Goal: Information Seeking & Learning: Check status

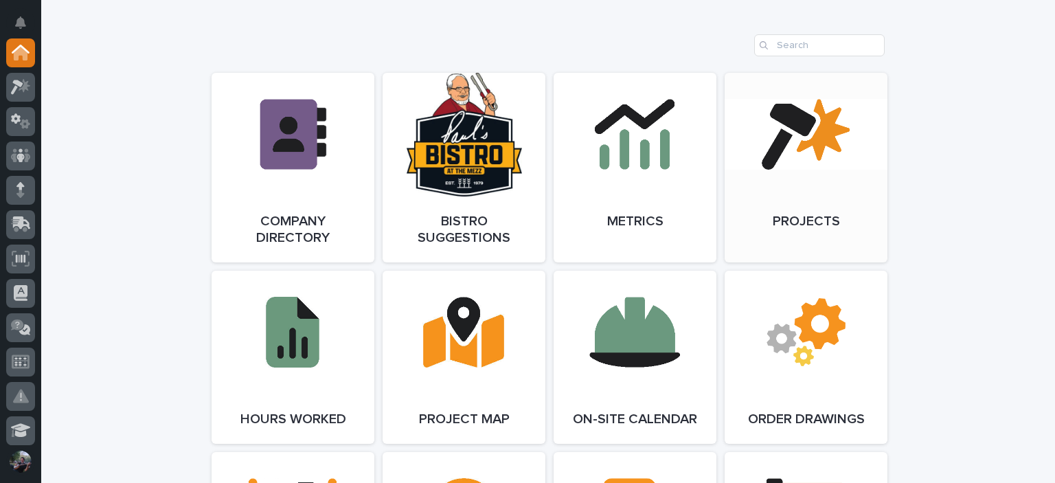
scroll to position [1099, 0]
click at [789, 200] on link "Open Link" at bounding box center [806, 167] width 163 height 190
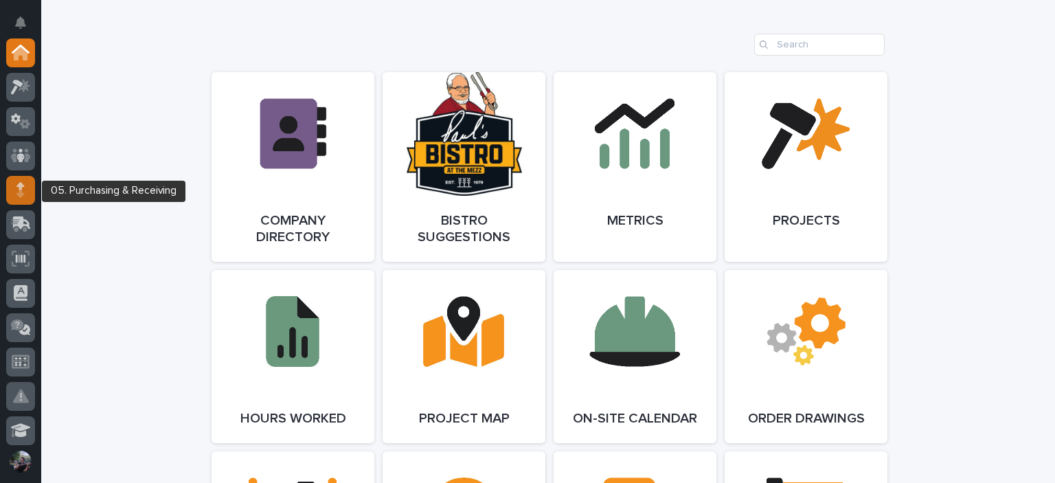
click at [16, 194] on icon at bounding box center [20, 190] width 8 height 16
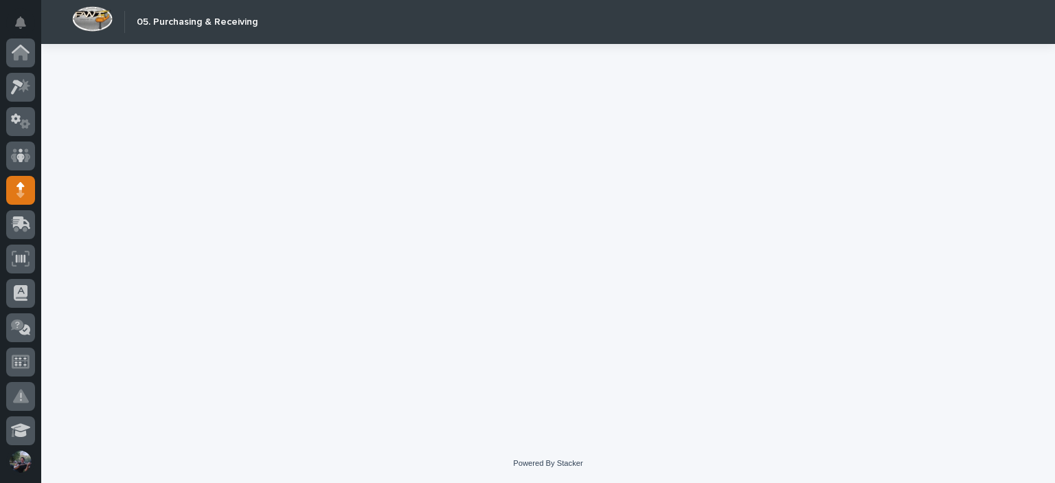
scroll to position [137, 0]
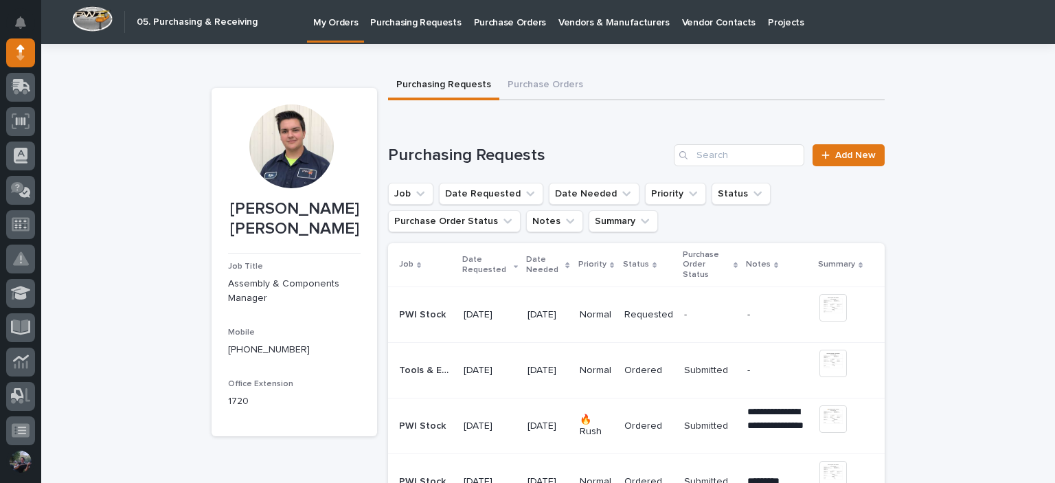
scroll to position [45, 0]
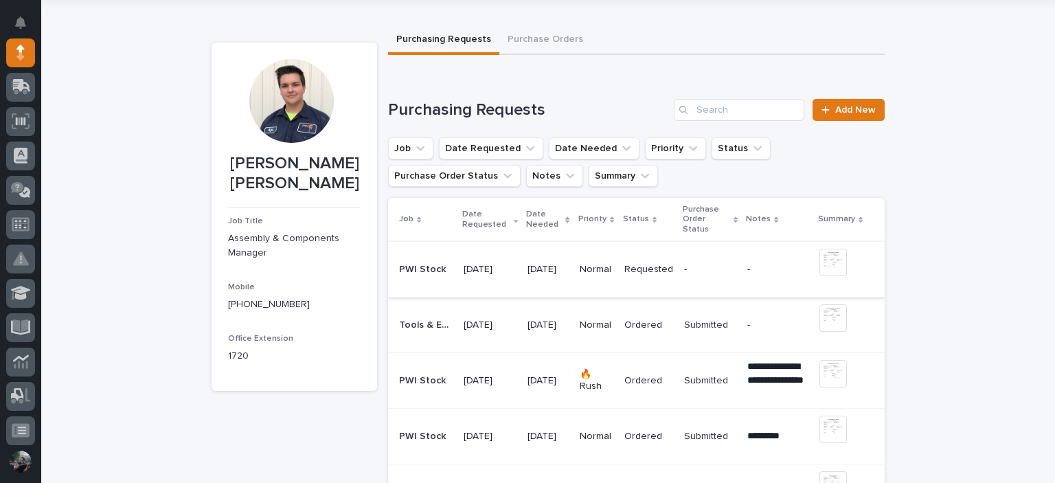
click at [829, 264] on img at bounding box center [832, 262] width 27 height 27
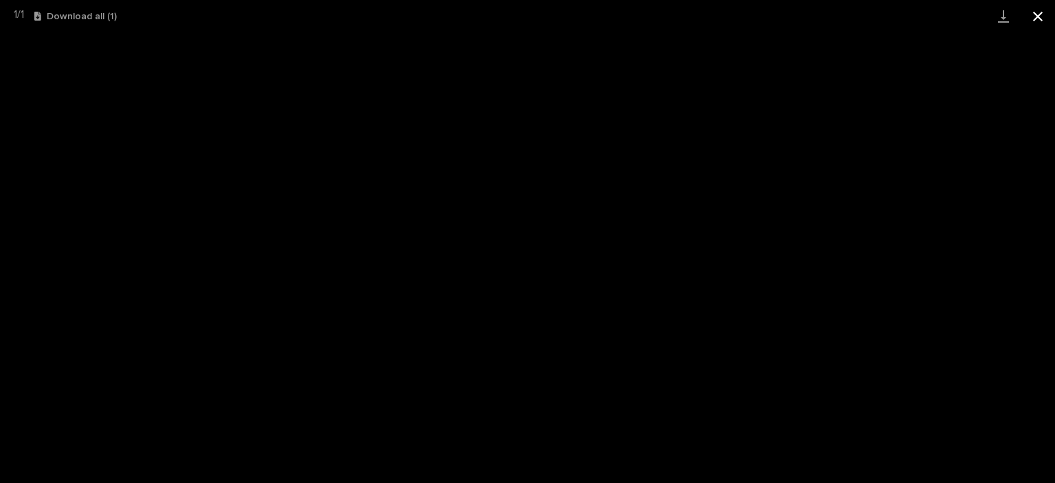
click at [1040, 12] on button "Close gallery" at bounding box center [1038, 16] width 34 height 32
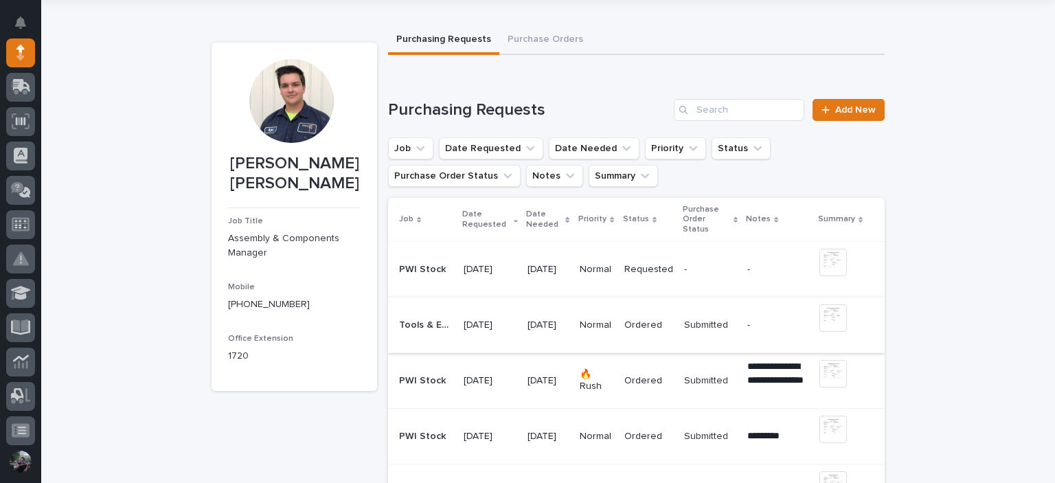
scroll to position [91, 0]
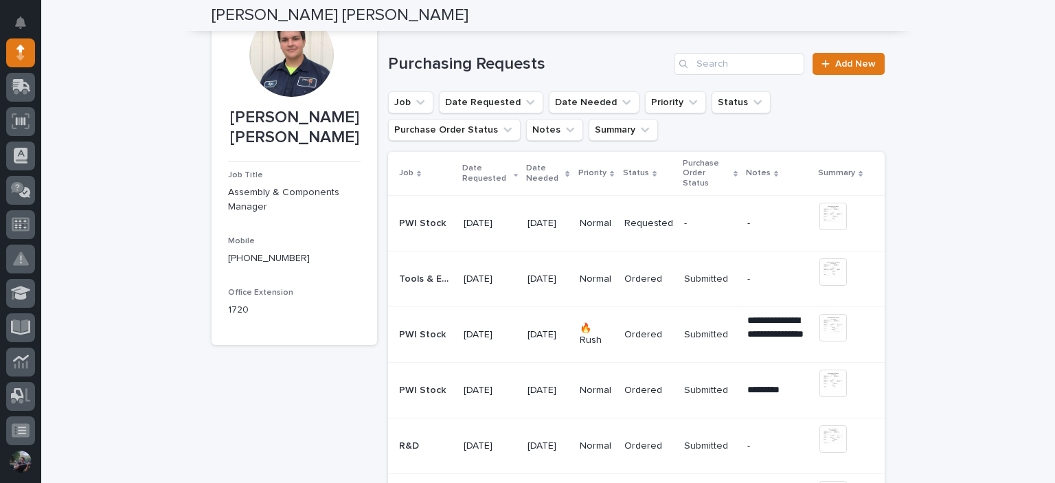
click at [630, 319] on td "Ordered" at bounding box center [649, 335] width 60 height 56
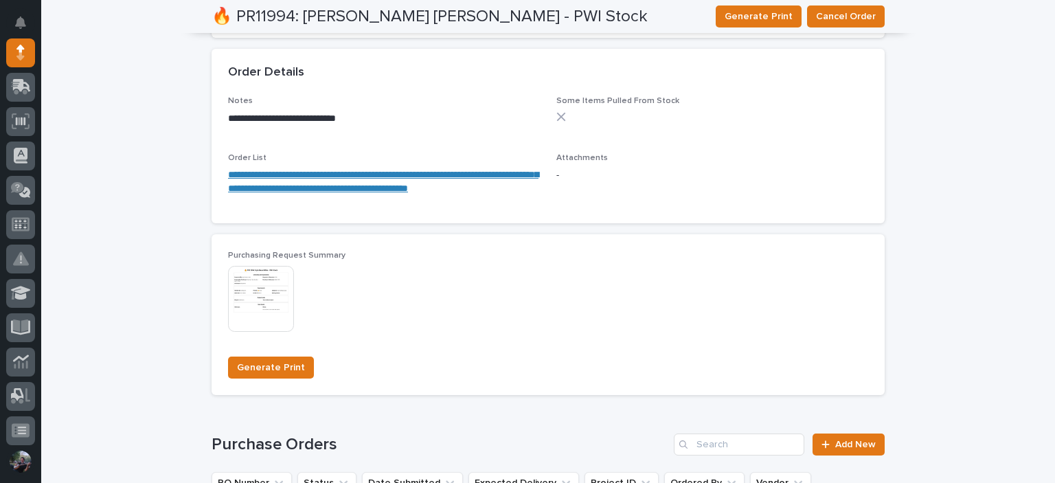
scroll to position [778, 0]
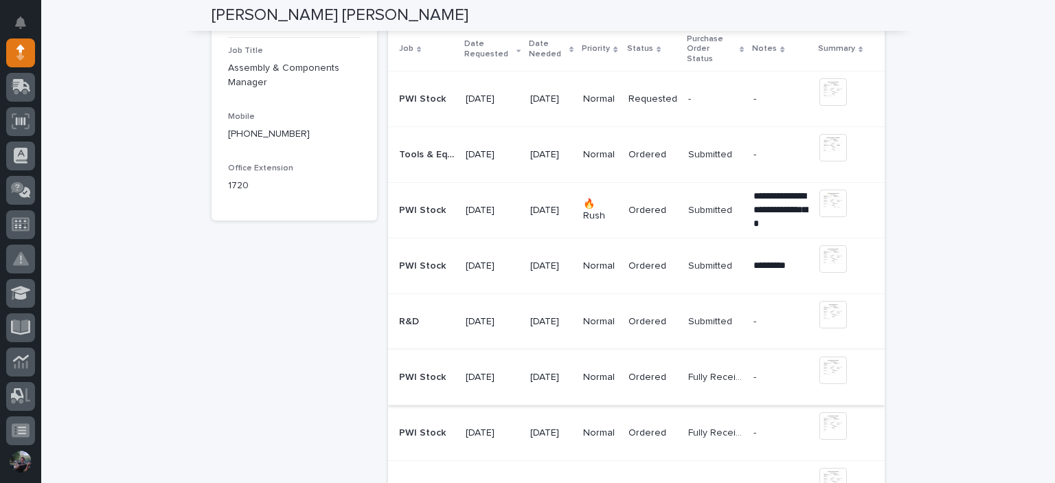
scroll to position [229, 0]
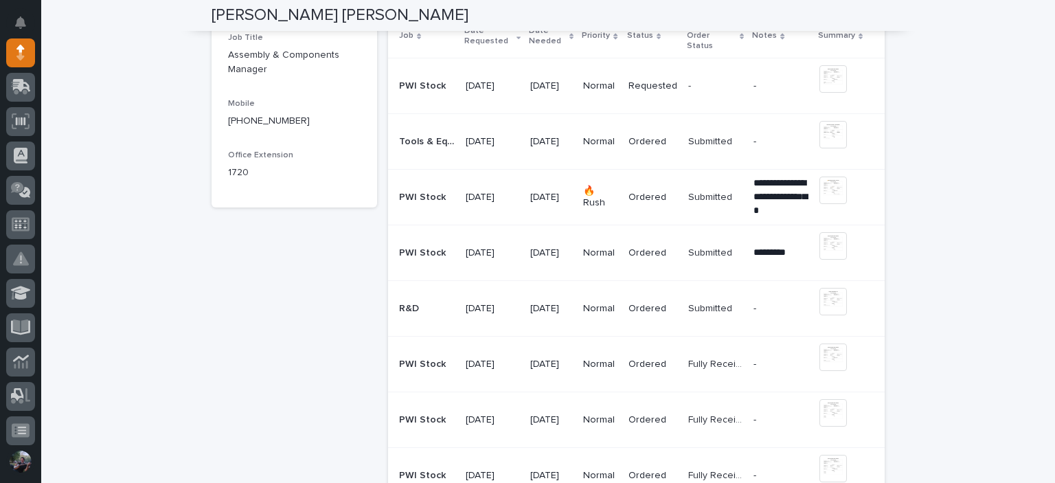
click at [554, 303] on p "[DATE]" at bounding box center [551, 309] width 42 height 12
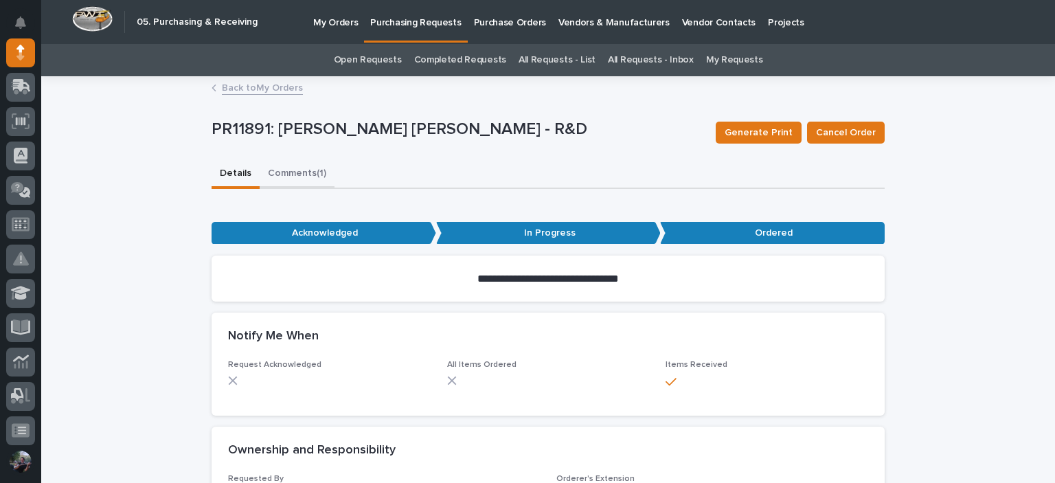
click at [299, 180] on button "Comments (1)" at bounding box center [297, 174] width 75 height 29
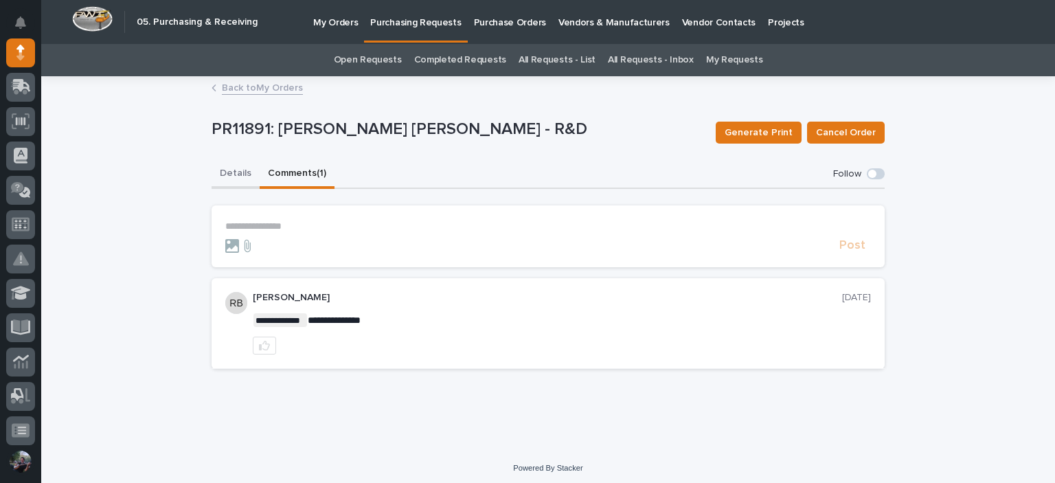
click at [225, 172] on button "Details" at bounding box center [236, 174] width 48 height 29
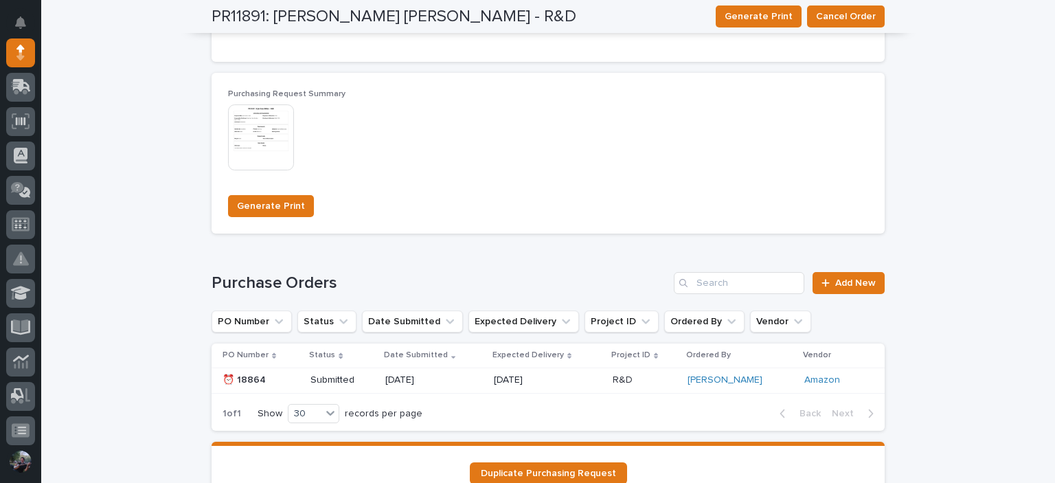
scroll to position [1335, 0]
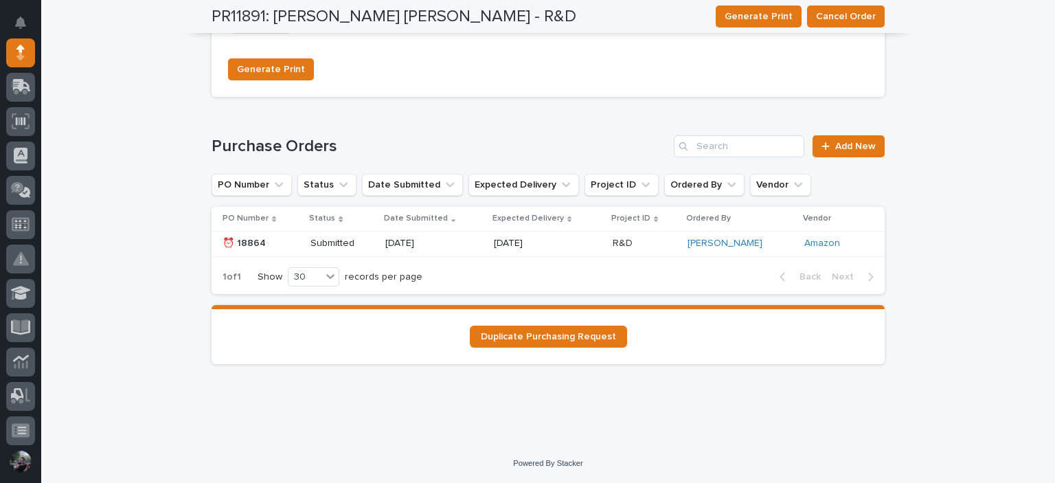
click at [403, 246] on p "[DATE]" at bounding box center [434, 244] width 98 height 12
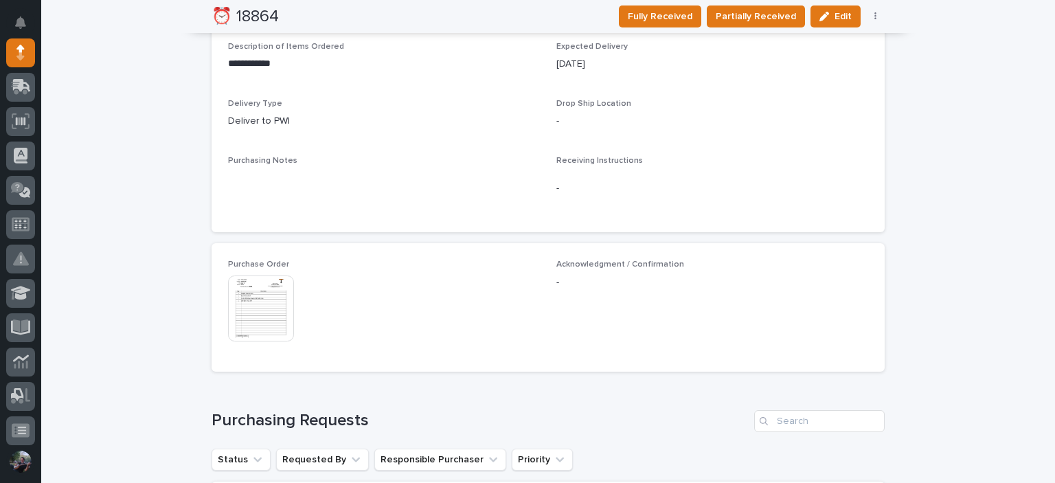
scroll to position [641, 0]
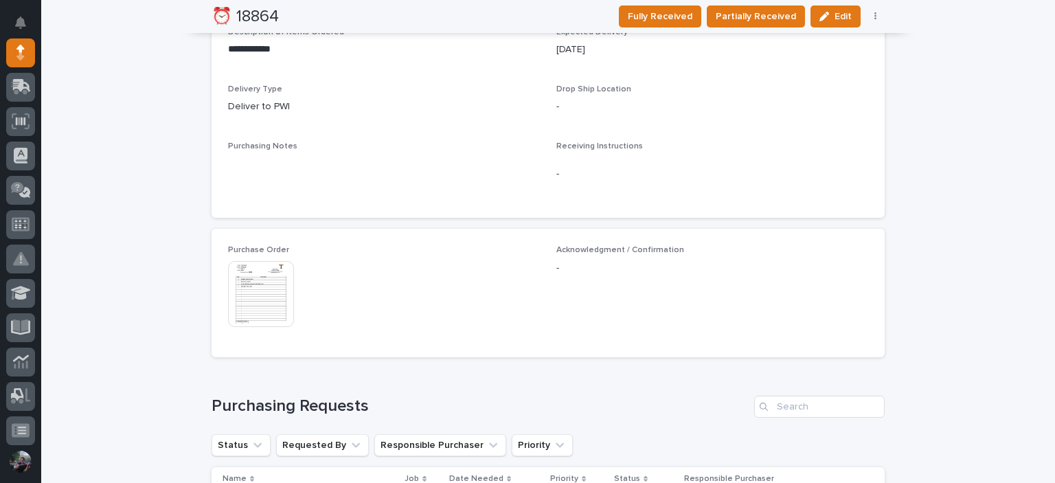
click at [240, 291] on img at bounding box center [261, 294] width 66 height 66
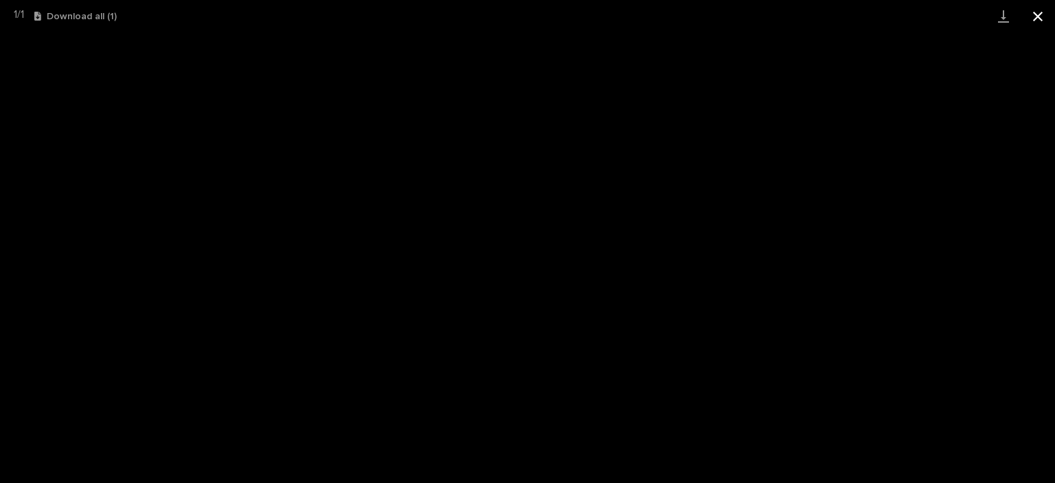
click at [1041, 15] on button "Close gallery" at bounding box center [1038, 16] width 34 height 32
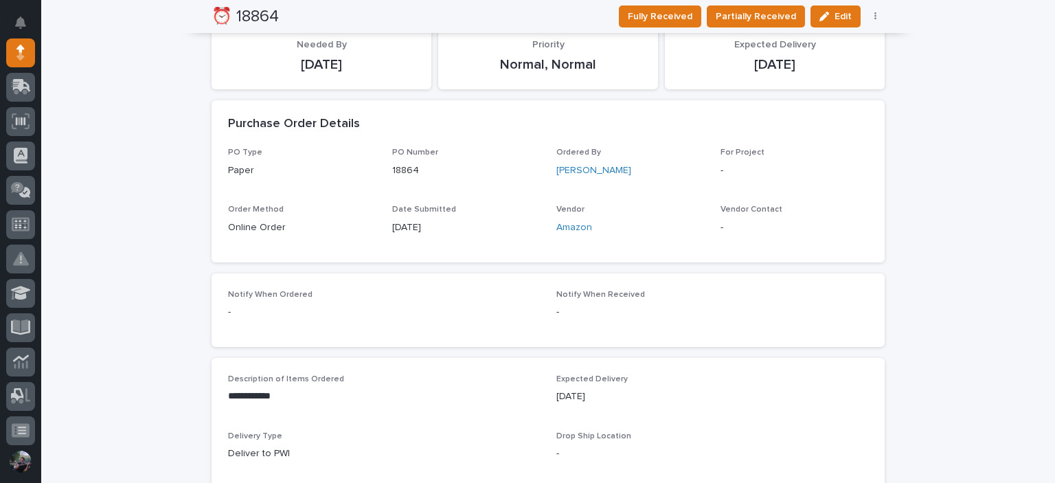
scroll to position [283, 0]
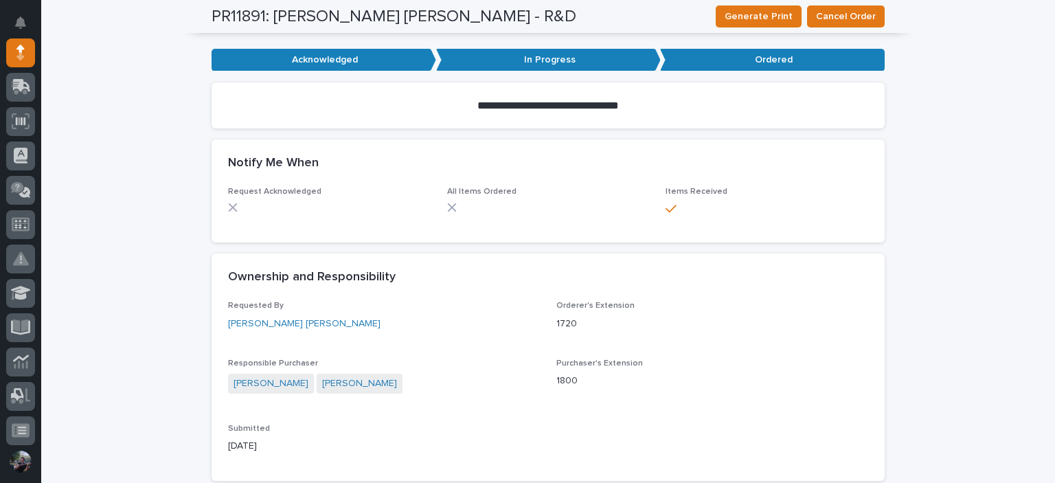
scroll to position [45, 0]
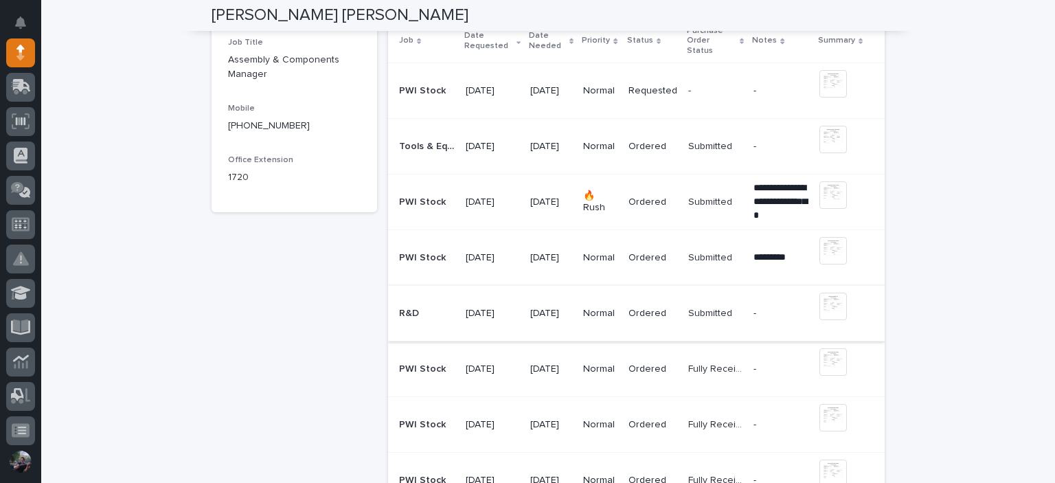
scroll to position [275, 0]
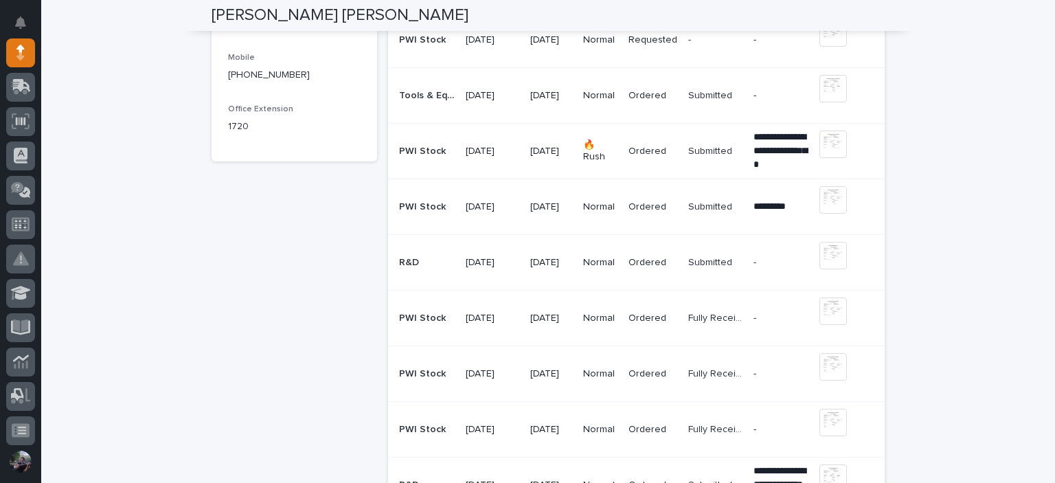
click at [591, 211] on td "Normal" at bounding box center [600, 207] width 45 height 56
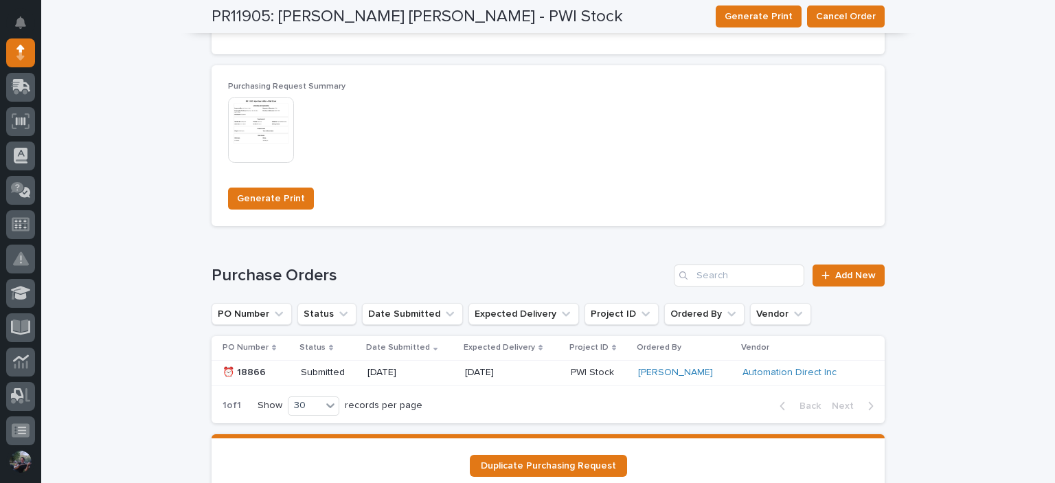
scroll to position [1144, 0]
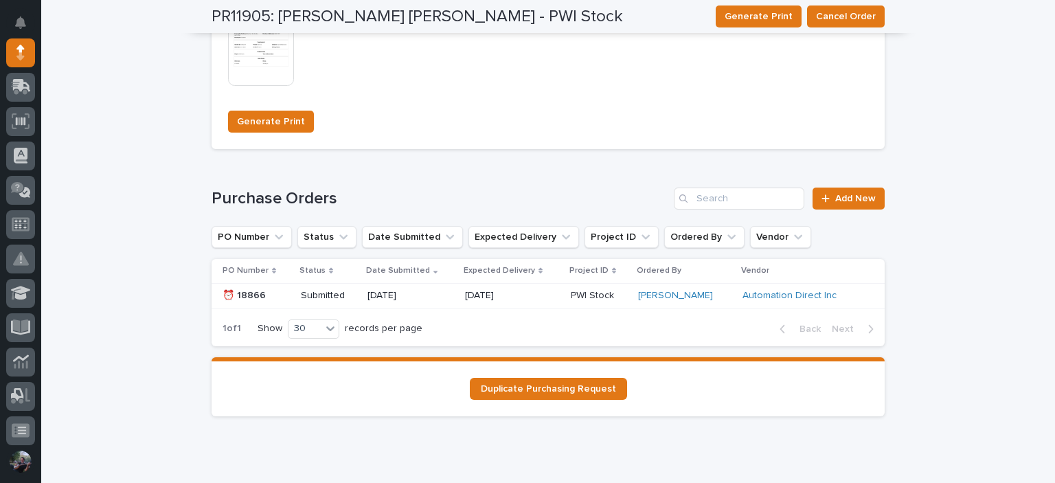
click at [444, 296] on p "[DATE]" at bounding box center [410, 296] width 86 height 12
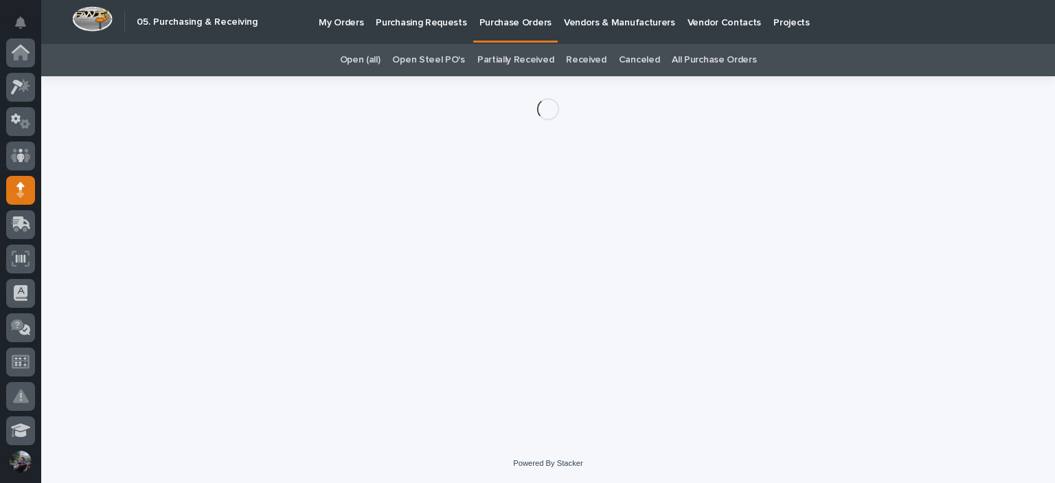
scroll to position [137, 0]
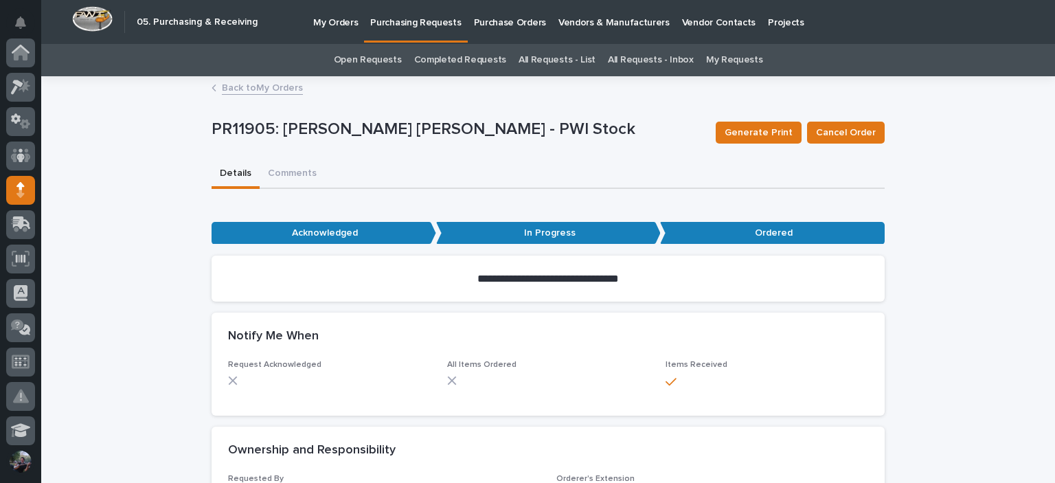
scroll to position [137, 0]
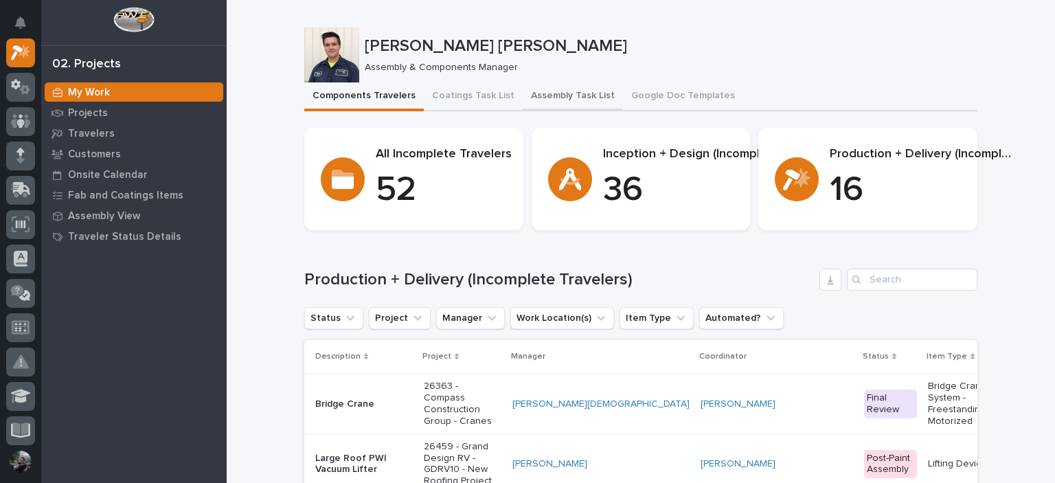
click at [534, 91] on button "Assembly Task List" at bounding box center [573, 96] width 100 height 29
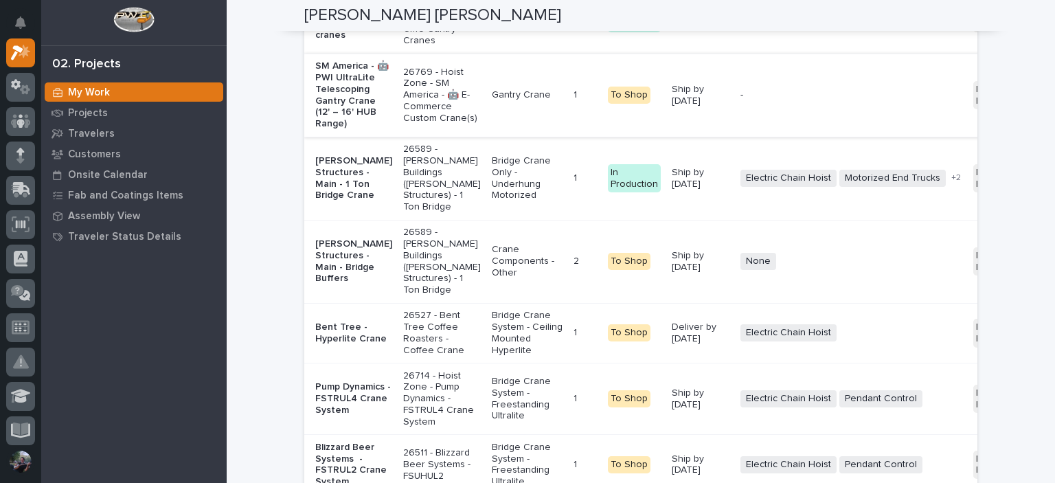
scroll to position [2243, 0]
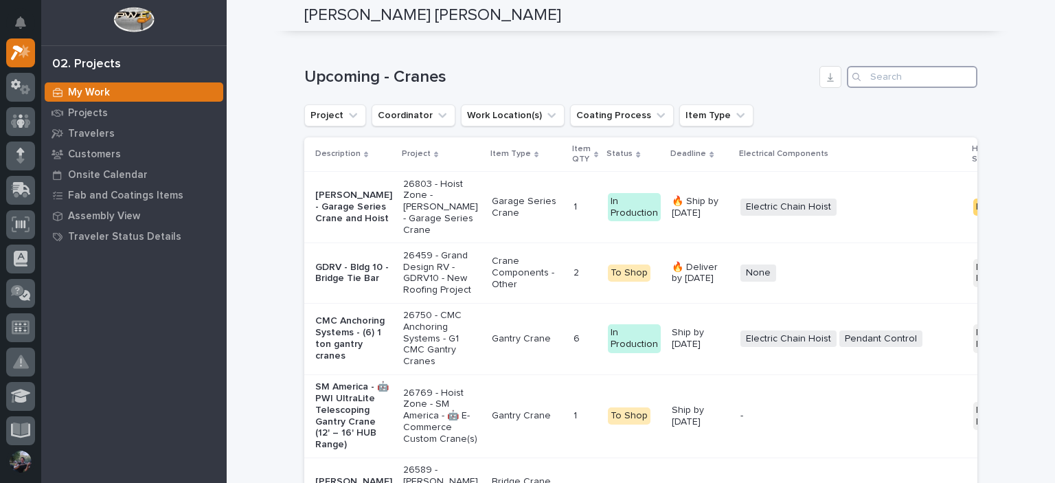
click at [885, 88] on input "Search" at bounding box center [912, 77] width 131 height 22
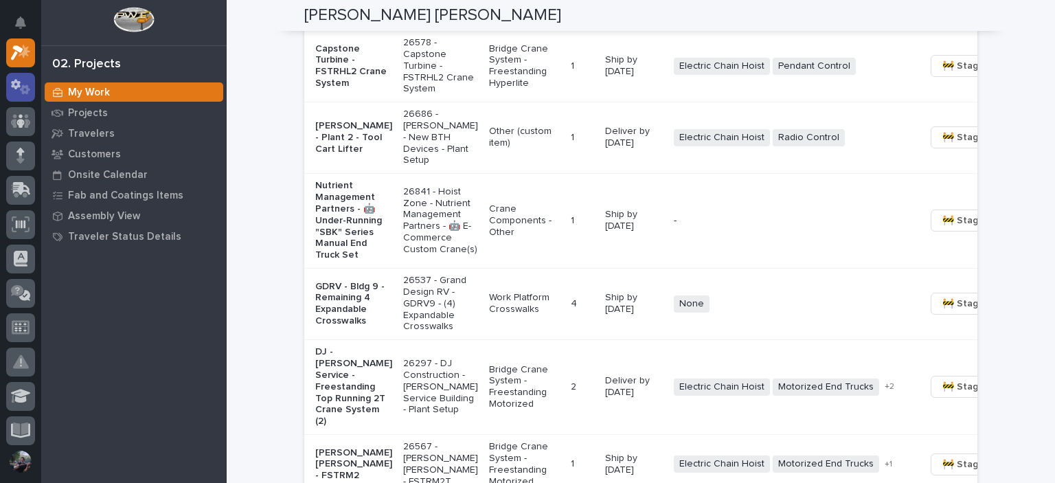
scroll to position [1114, 0]
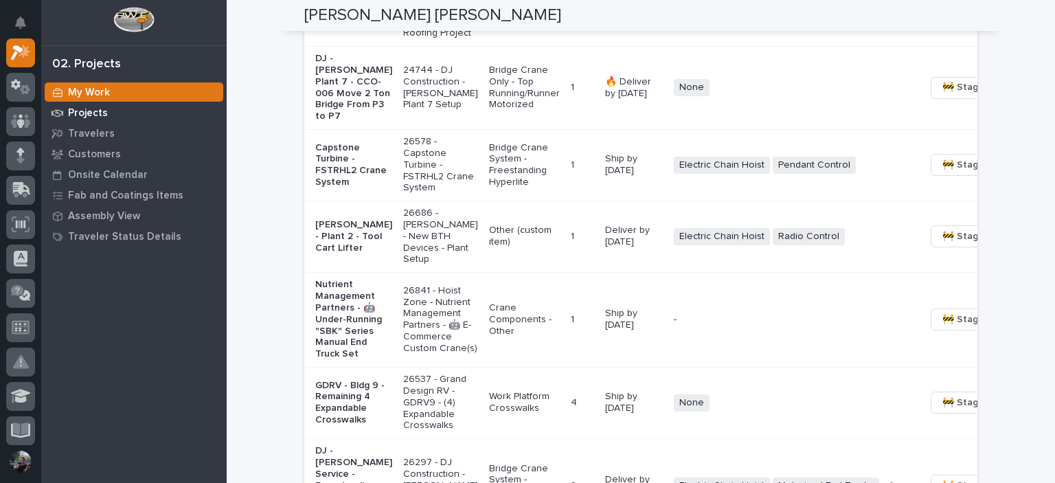
type input "26235"
click at [86, 108] on p "Projects" at bounding box center [88, 113] width 40 height 12
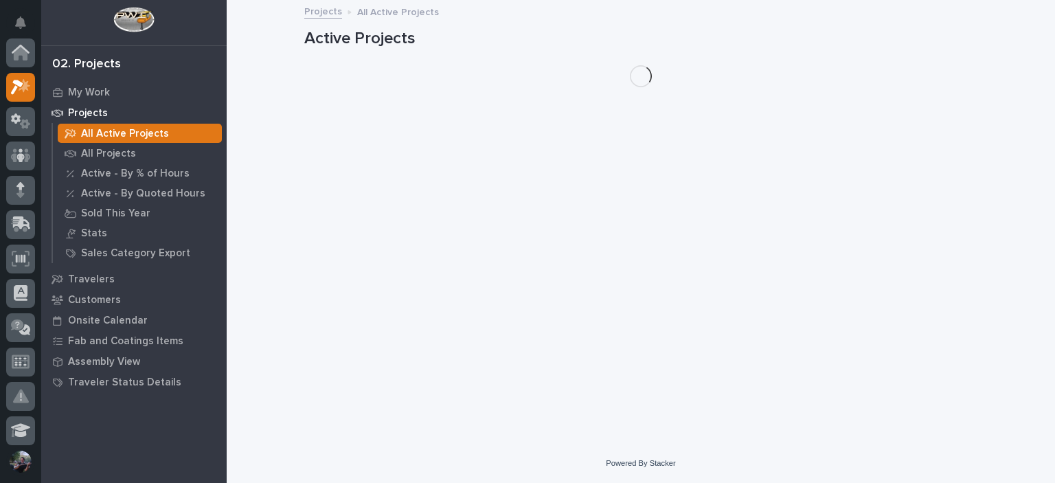
scroll to position [34, 0]
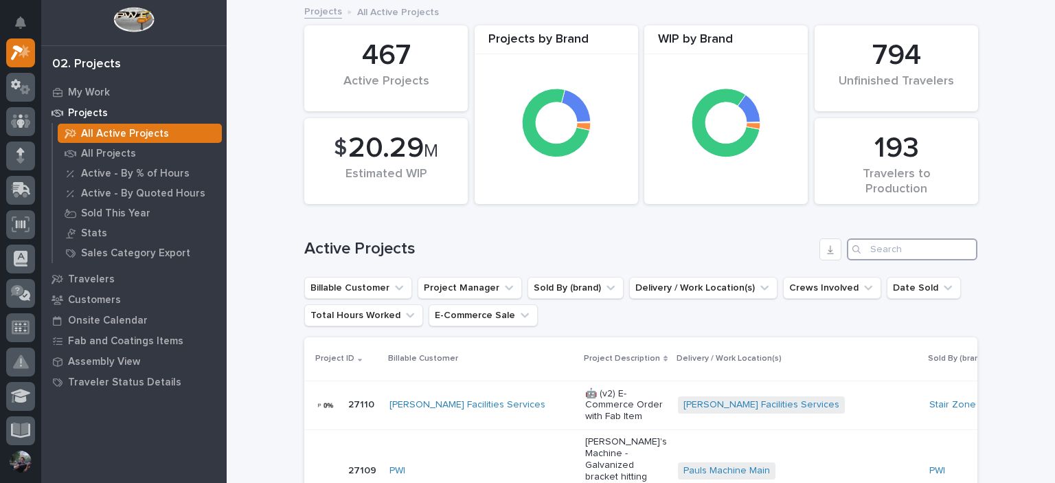
click at [890, 258] on input "Search" at bounding box center [912, 249] width 131 height 22
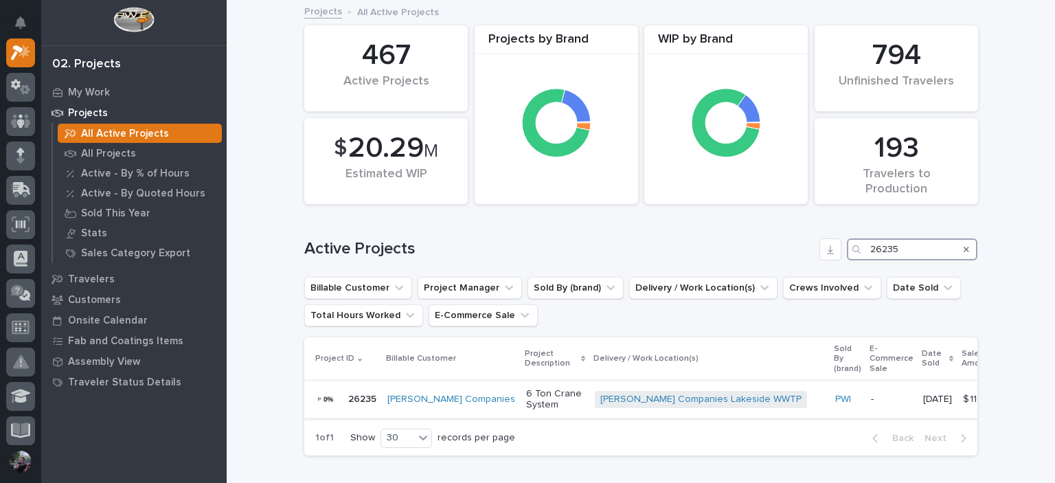
type input "26235"
click at [526, 405] on p "6 Ton Crane System" at bounding box center [555, 399] width 58 height 23
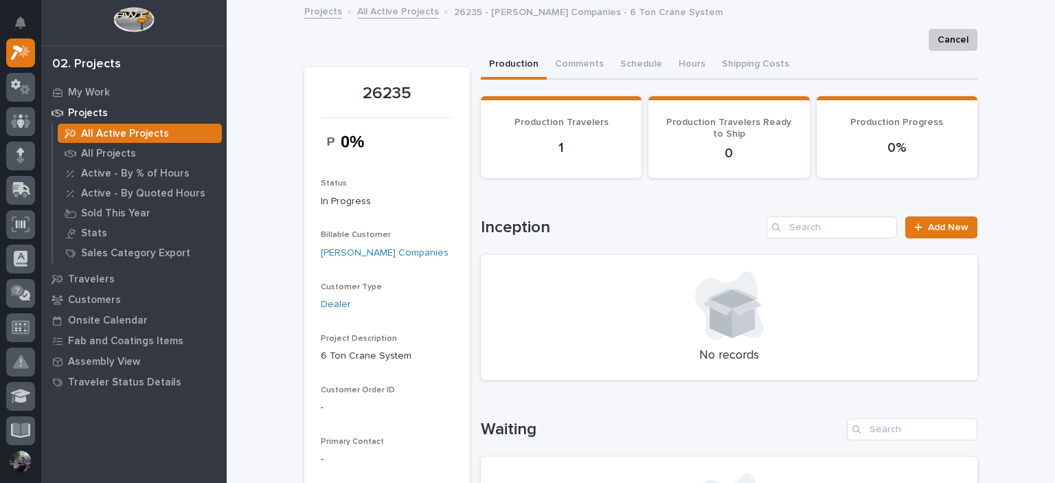
scroll to position [412, 0]
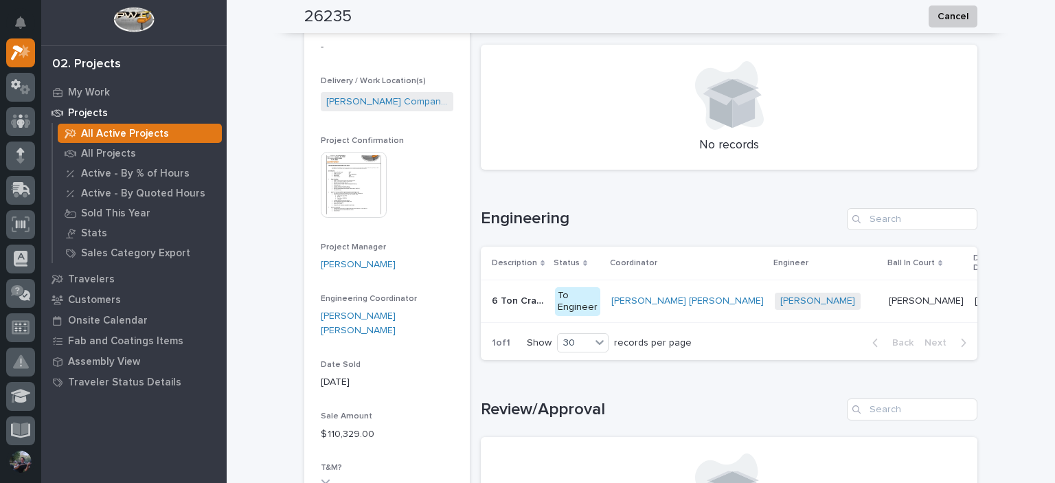
click at [522, 302] on p "6 Ton Crane System" at bounding box center [519, 300] width 55 height 14
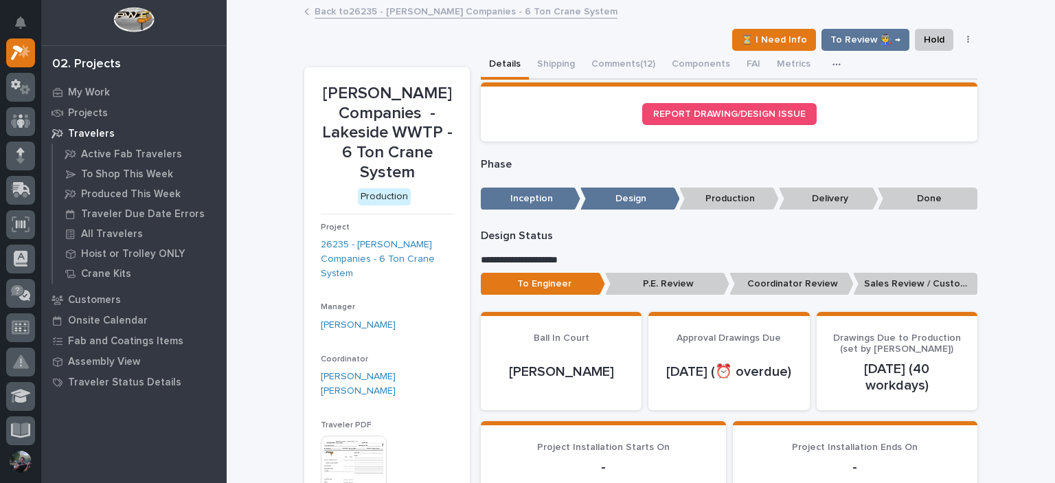
click at [381, 7] on link "Back to 26235 - Mazzella Companies - 6 Ton Crane System" at bounding box center [466, 11] width 303 height 16
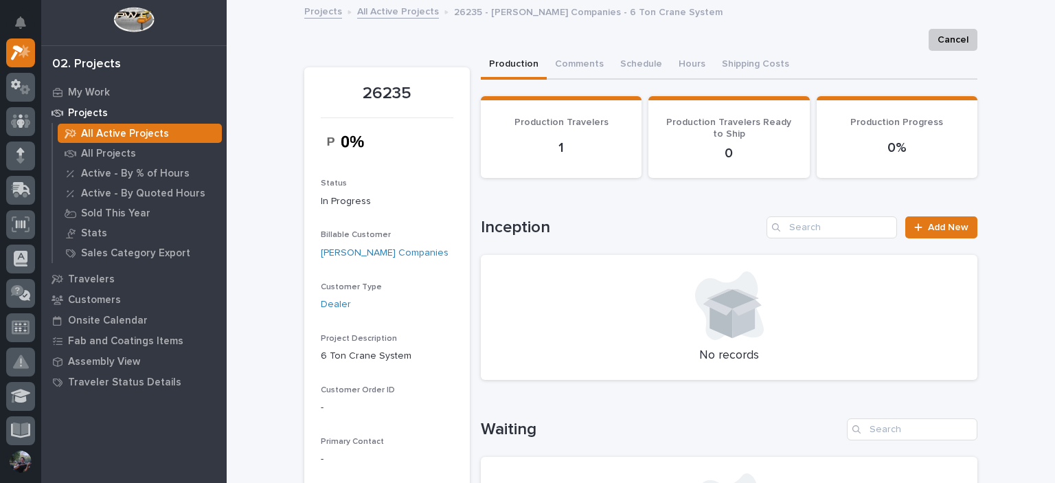
click at [309, 12] on link "Projects" at bounding box center [323, 11] width 38 height 16
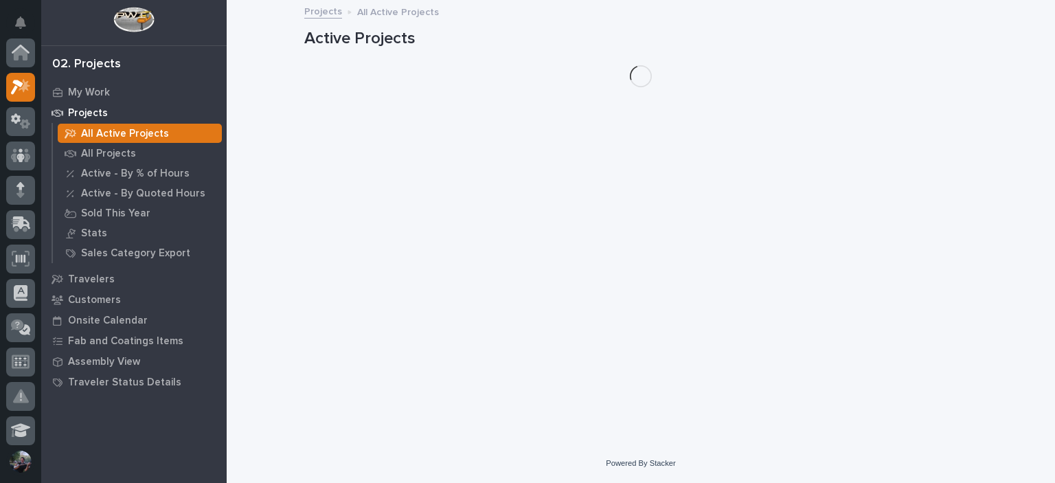
scroll to position [34, 0]
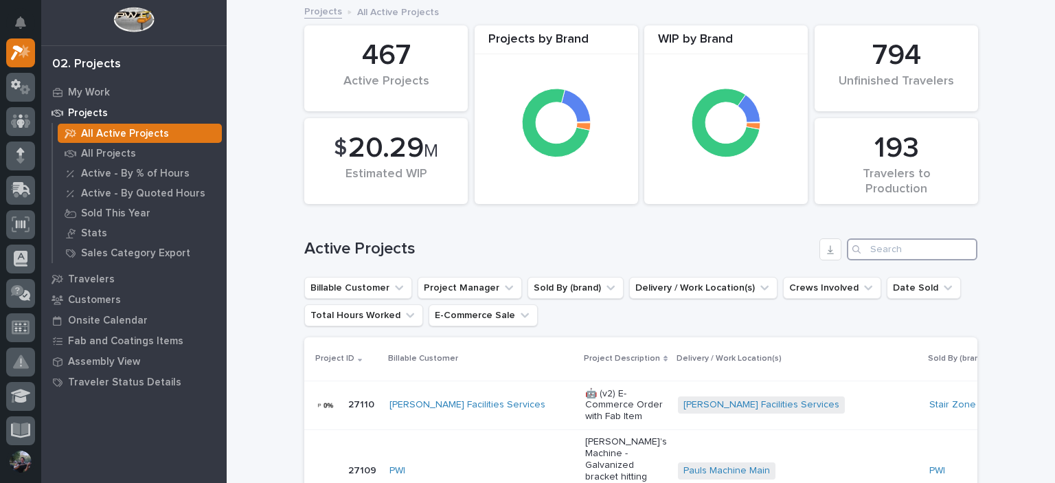
click at [889, 256] on input "Search" at bounding box center [912, 249] width 131 height 22
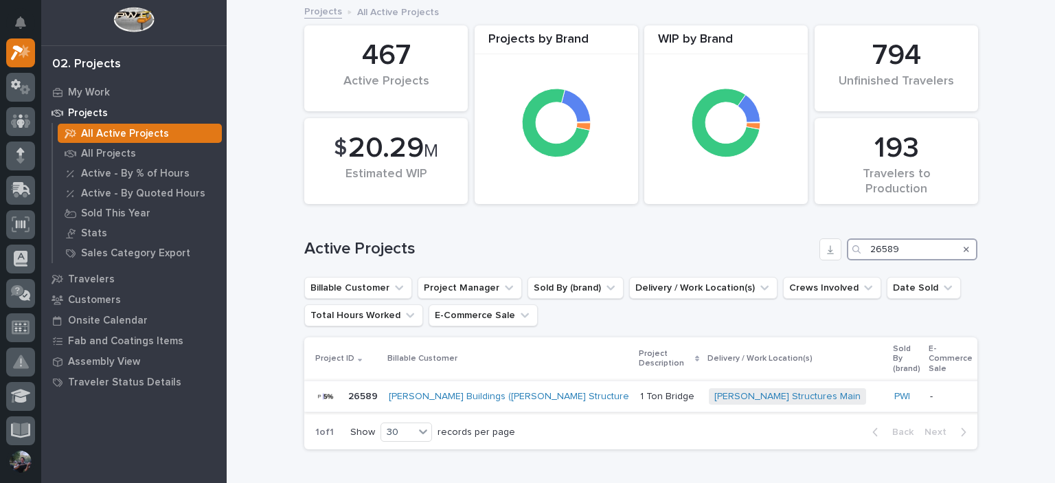
type input "26589"
click at [640, 398] on p "1 Ton Bridge" at bounding box center [669, 397] width 58 height 12
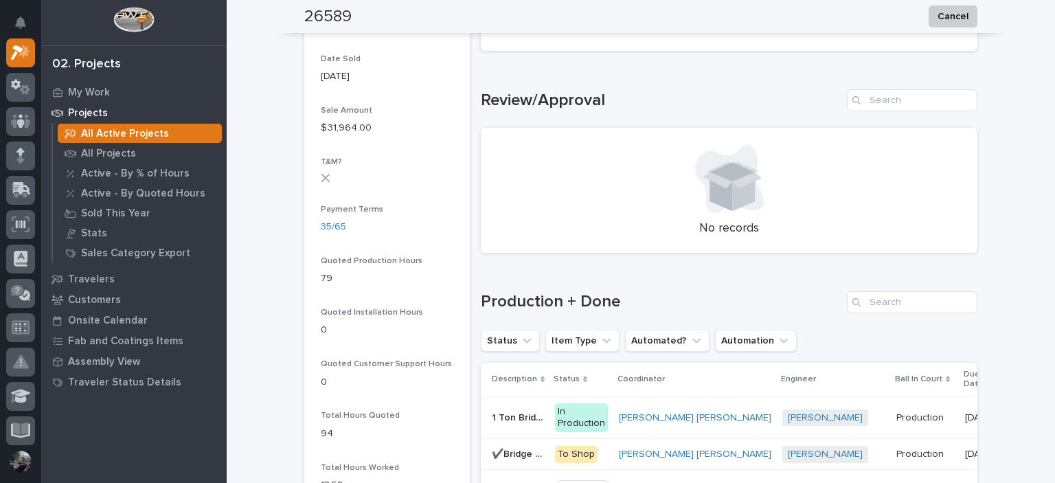
scroll to position [916, 0]
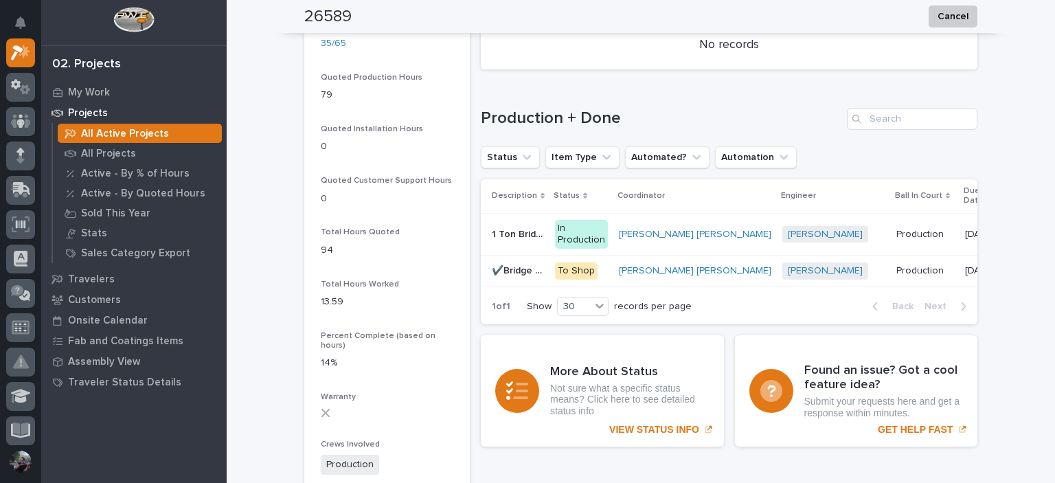
click at [522, 235] on p "1 Ton Bridge Crane" at bounding box center [519, 233] width 55 height 14
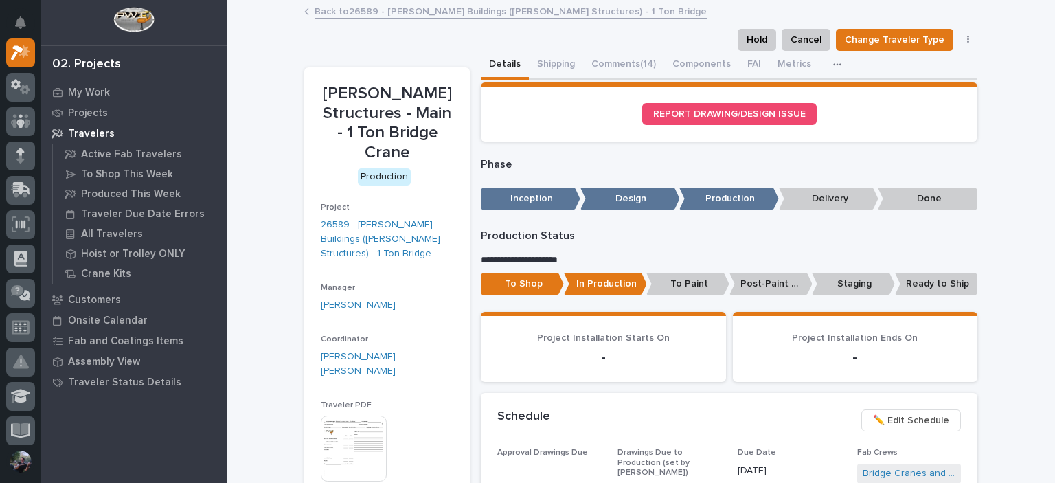
scroll to position [45, 0]
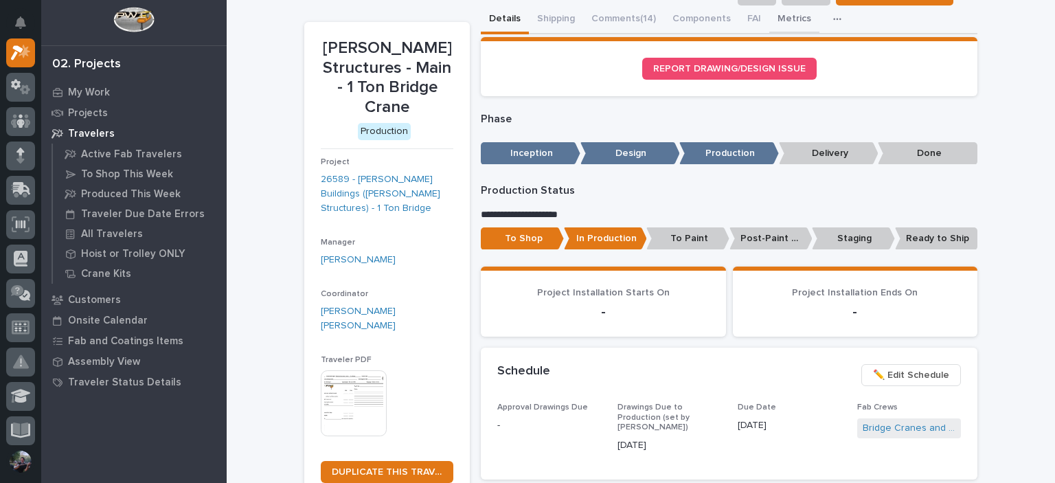
click at [787, 21] on button "Metrics" at bounding box center [794, 19] width 50 height 29
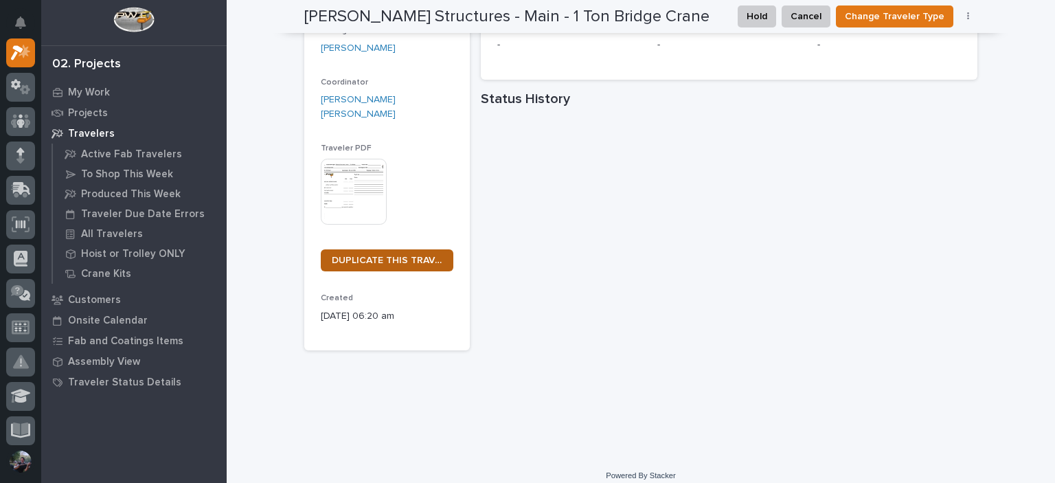
scroll to position [269, 0]
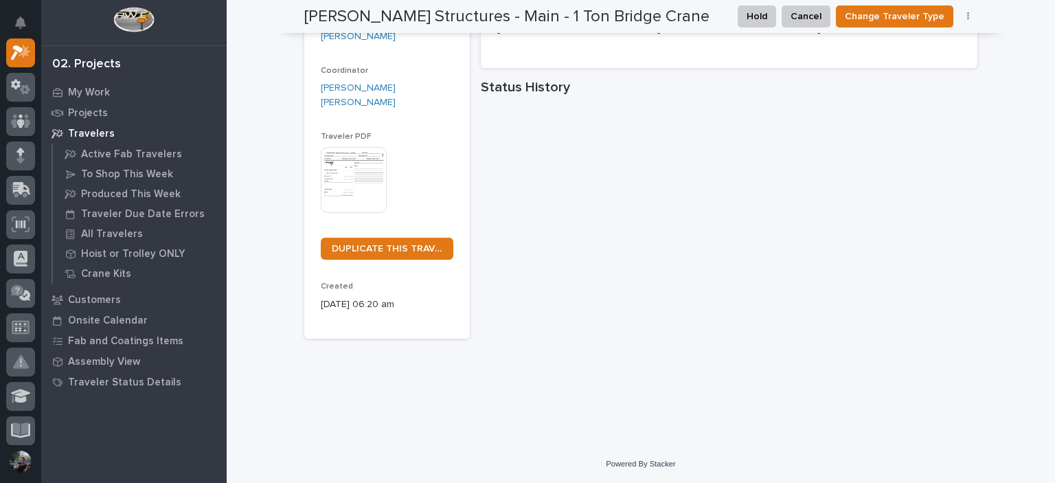
click at [475, 367] on div "**********" at bounding box center [640, 78] width 673 height 593
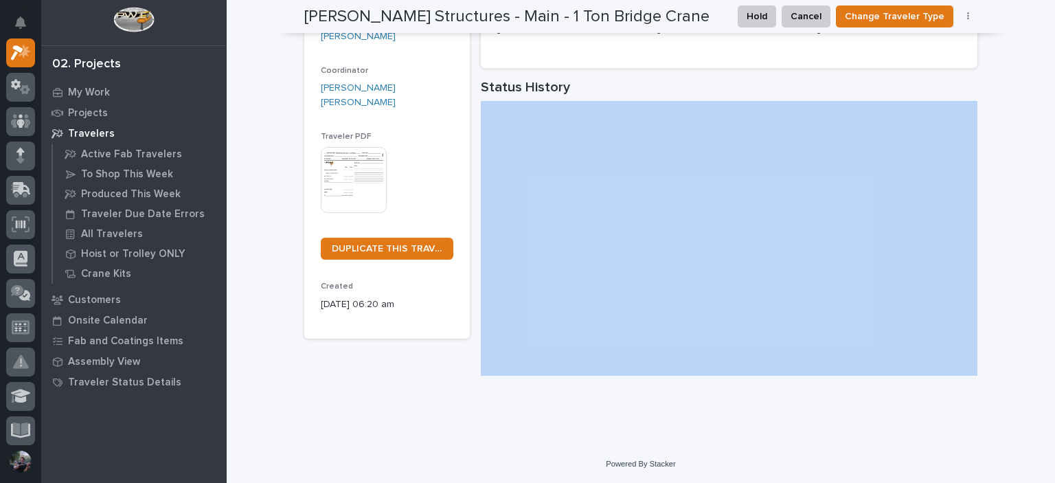
click at [475, 367] on div "**********" at bounding box center [640, 78] width 673 height 593
click at [475, 404] on div "**********" at bounding box center [640, 71] width 687 height 677
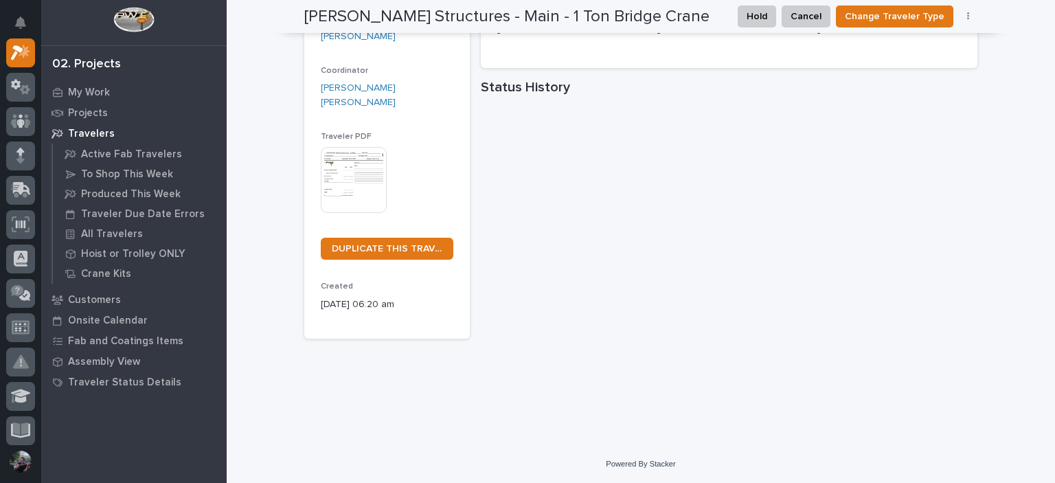
click at [234, 122] on div "**********" at bounding box center [641, 89] width 828 height 712
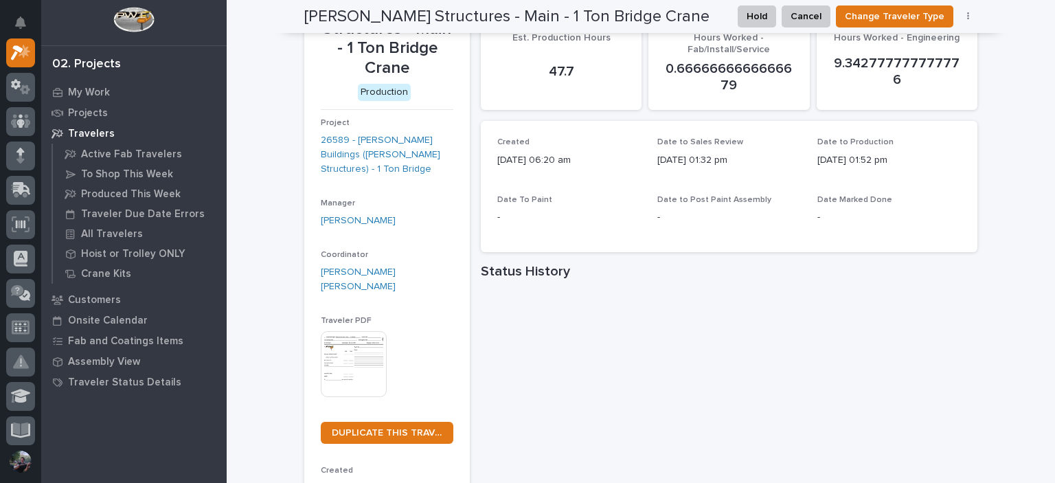
scroll to position [0, 0]
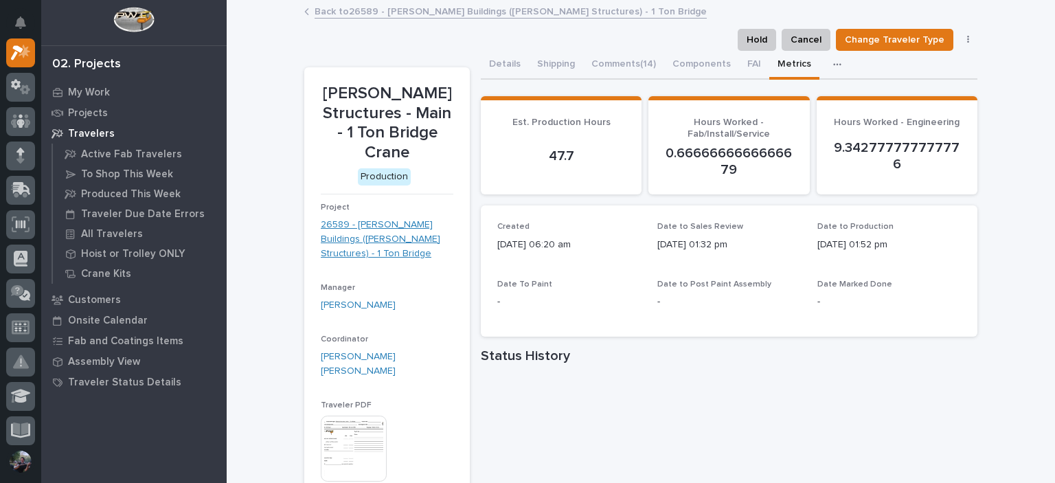
click at [371, 229] on link "26589 - Zook Buildings (Stoltzfus Structures) - 1 Ton Bridge" at bounding box center [387, 239] width 133 height 43
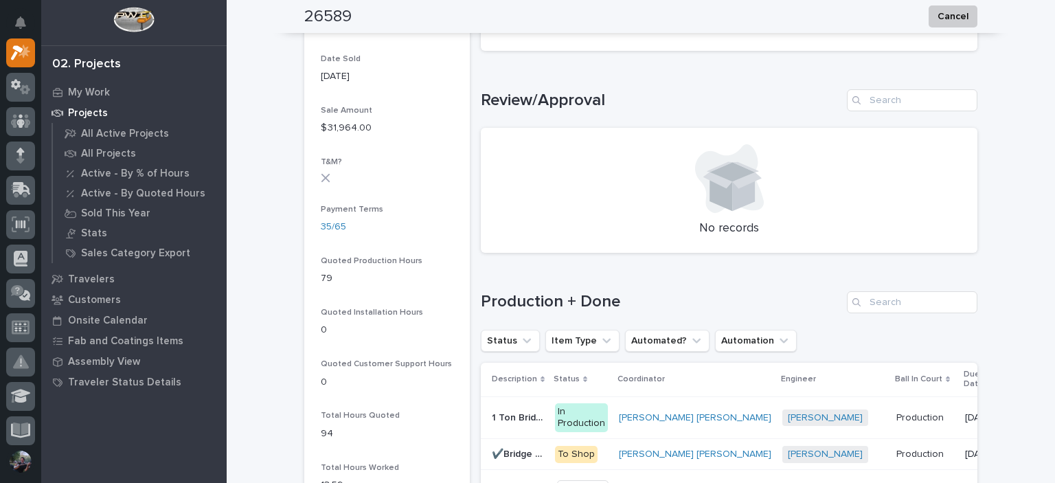
scroll to position [732, 0]
